Goal: Task Accomplishment & Management: Manage account settings

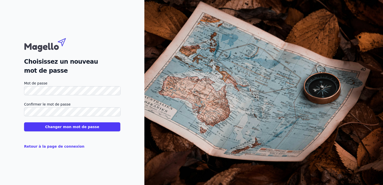
click at [76, 129] on button "Changer mon mot de passe" at bounding box center [72, 126] width 96 height 9
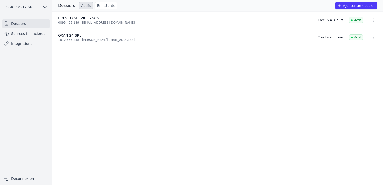
click at [369, 12] on li "BREVCO SERVICES SCS 0895.495.189 - digicompta@outlook.com Créé il y a 3 jours A…" at bounding box center [217, 20] width 331 height 17
click at [27, 36] on link "Sources financières" at bounding box center [26, 33] width 48 height 9
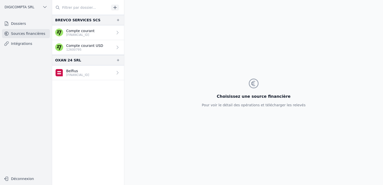
click at [15, 44] on link "Intégrations" at bounding box center [26, 43] width 48 height 9
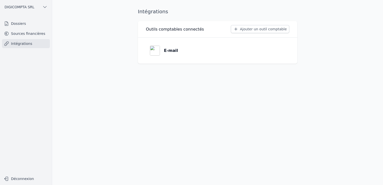
click at [27, 22] on link "Dossiers" at bounding box center [26, 23] width 48 height 9
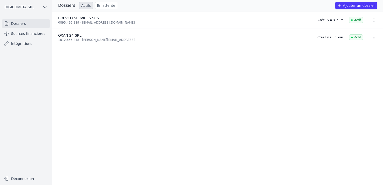
click at [94, 39] on div "1012.655.848 - [PERSON_NAME][EMAIL_ADDRESS]" at bounding box center [184, 40] width 253 height 4
click at [61, 34] on span "OXAN 24 SRL" at bounding box center [69, 35] width 23 height 4
